Goal: Information Seeking & Learning: Check status

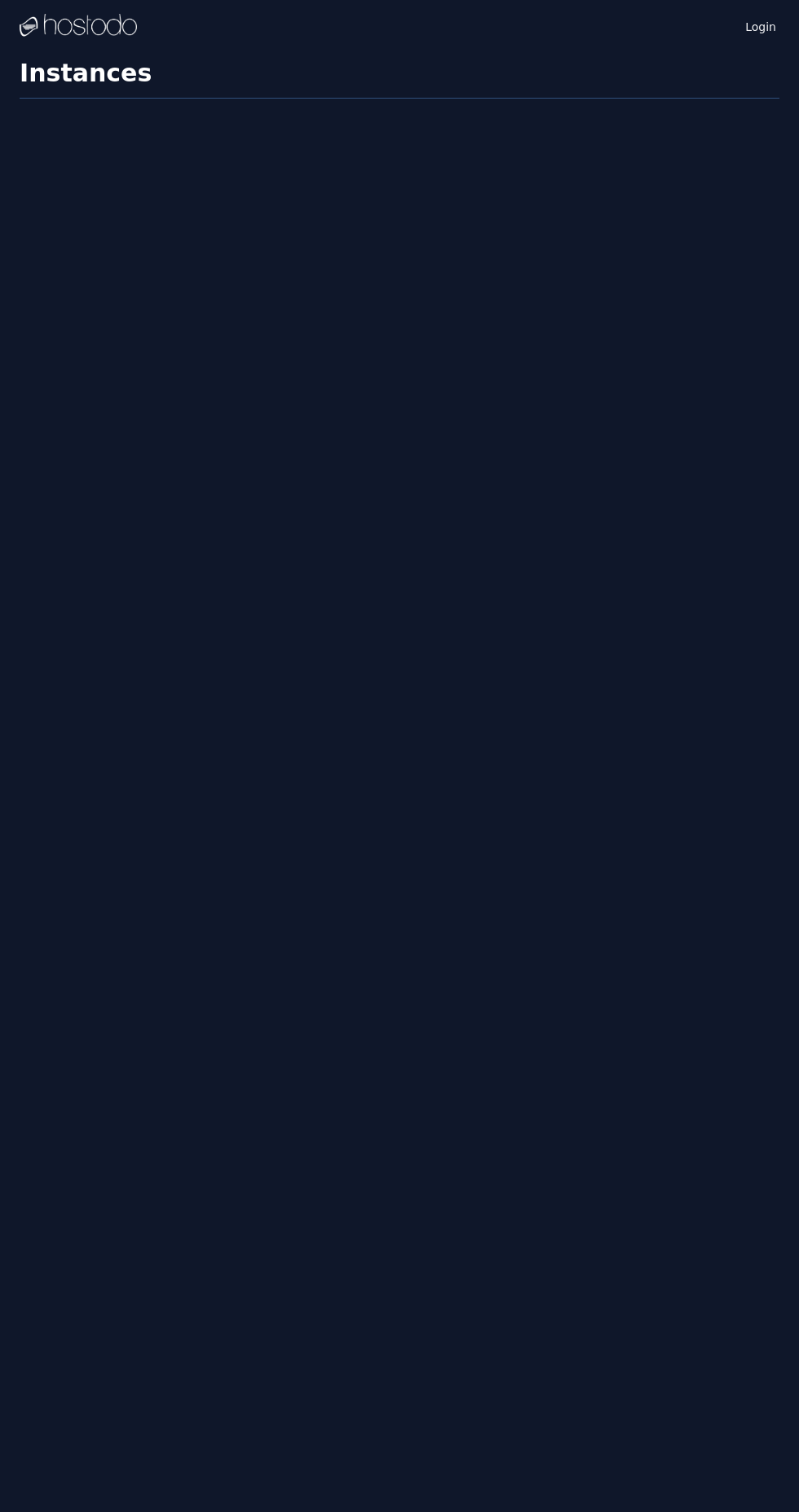
click at [770, 29] on link "Login" at bounding box center [760, 26] width 37 height 20
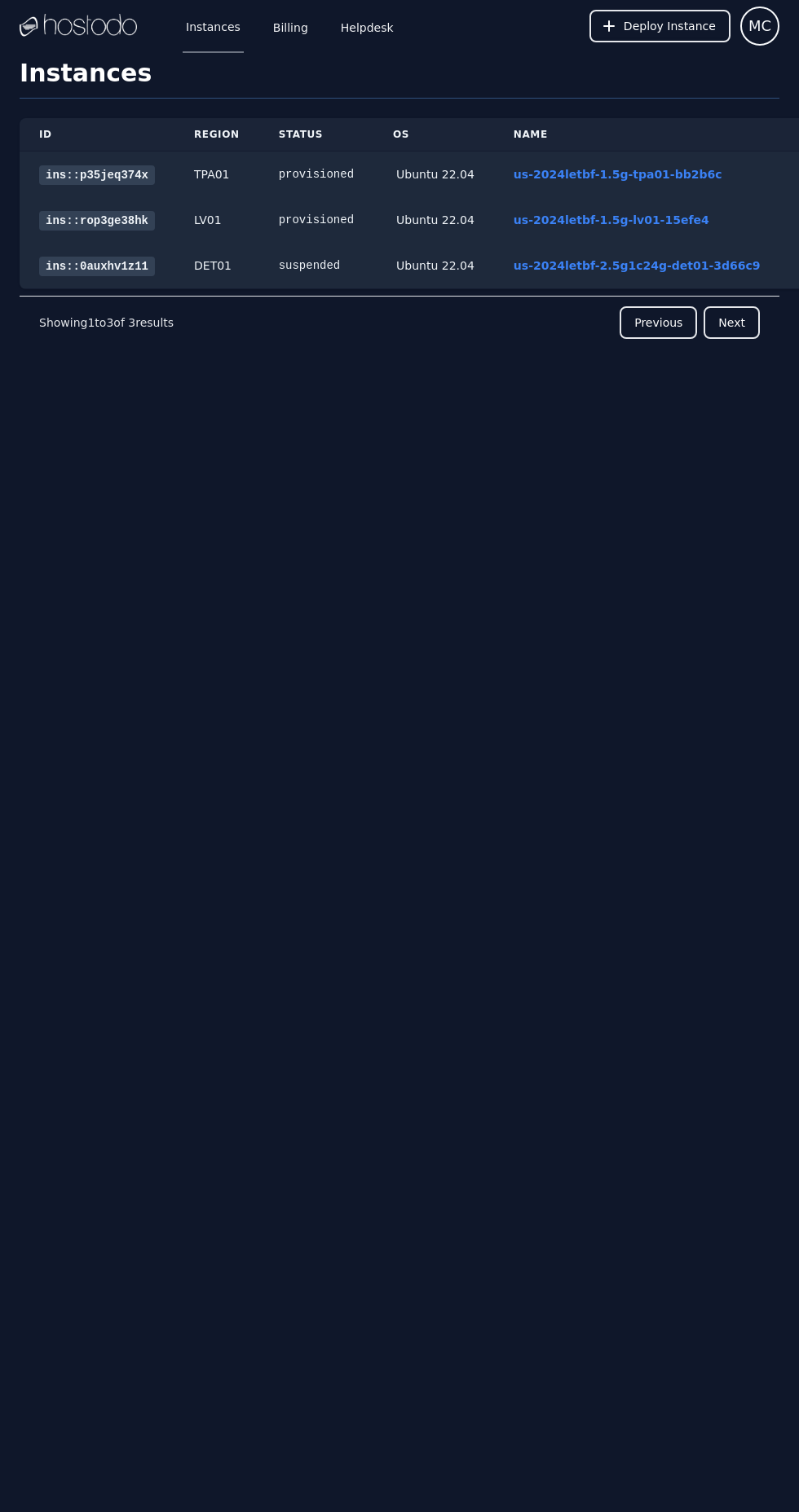
click at [381, 25] on link "Helpdesk" at bounding box center [368, 26] width 60 height 54
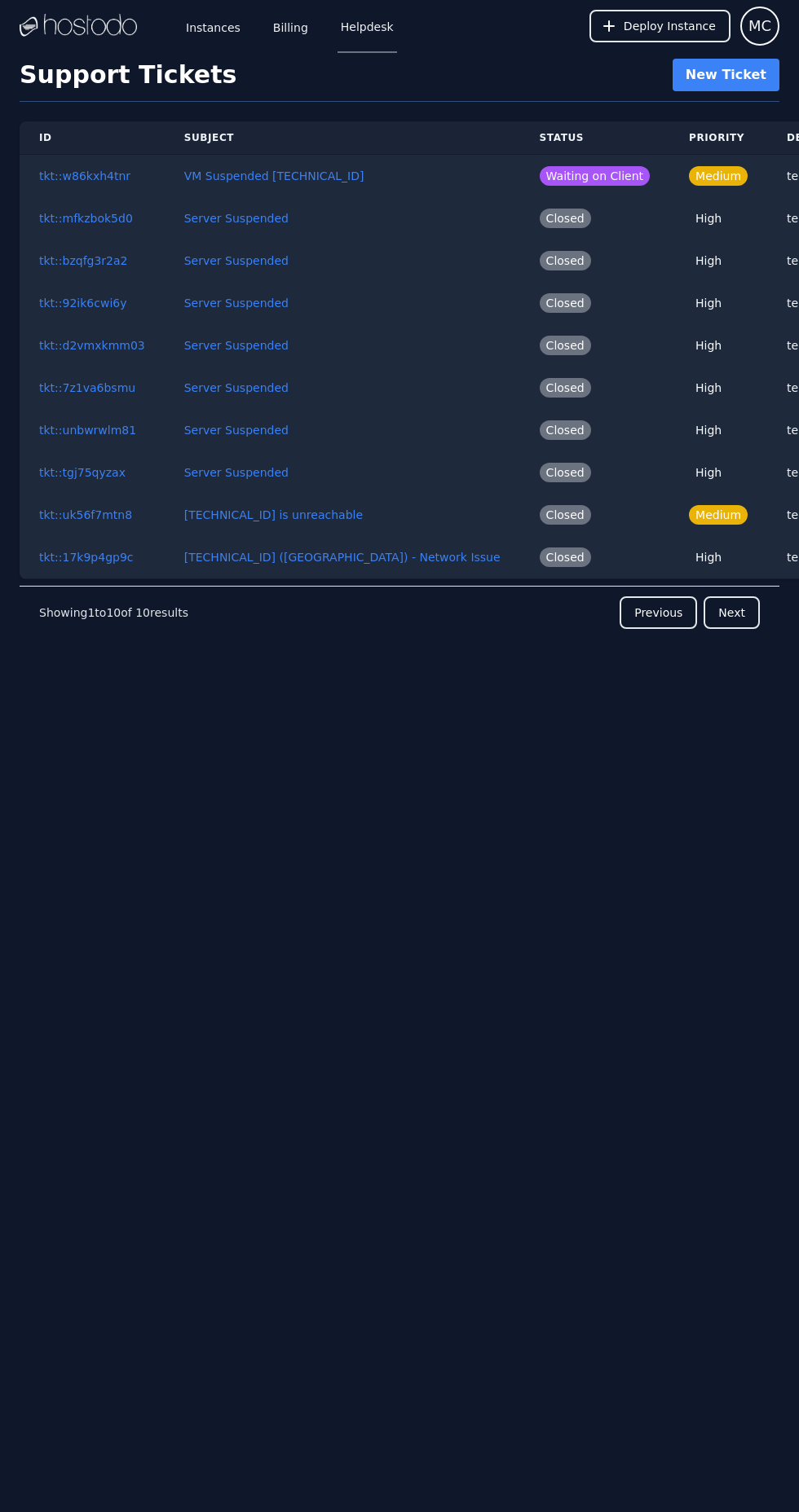
click at [286, 175] on link "VM Suspended [TECHNICAL_ID]" at bounding box center [274, 176] width 180 height 13
